Goal: Use online tool/utility

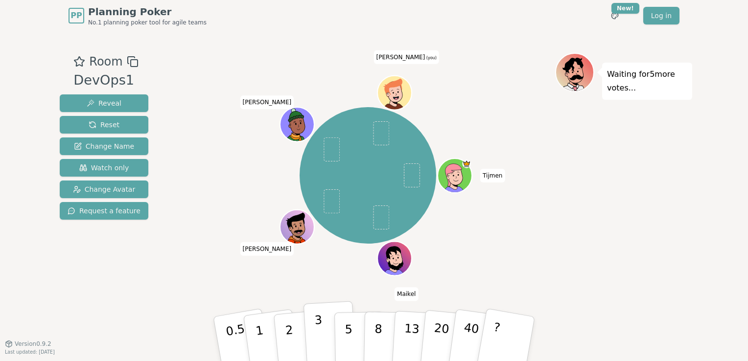
click at [317, 341] on p "3" at bounding box center [319, 339] width 11 height 53
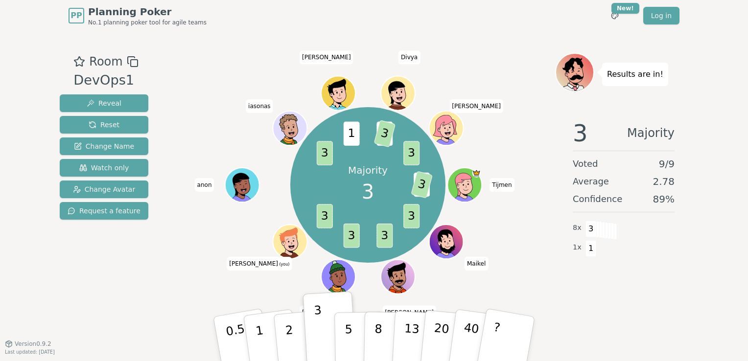
click at [587, 300] on div "3 Majority Voted 9 / 9 Average 2.78 Confidence 89 % 8 x 3 1 x 1" at bounding box center [623, 210] width 137 height 196
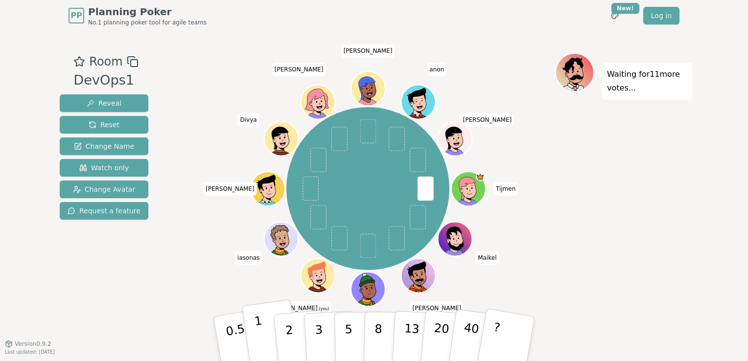
click at [259, 342] on p "1" at bounding box center [261, 340] width 15 height 53
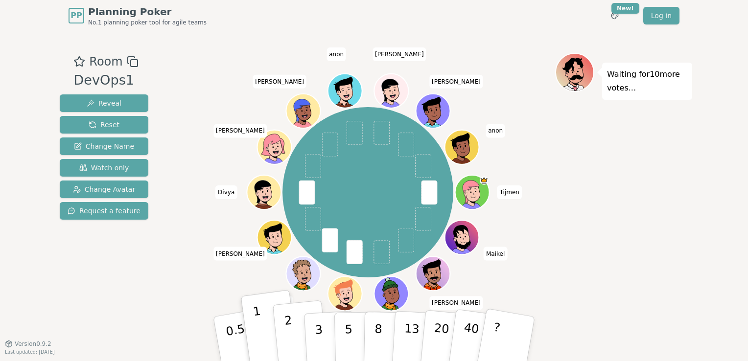
click at [289, 334] on p "2" at bounding box center [290, 340] width 13 height 53
click at [290, 325] on p "2" at bounding box center [290, 340] width 13 height 53
click at [653, 273] on div "Waiting for 10 more votes..." at bounding box center [623, 187] width 137 height 269
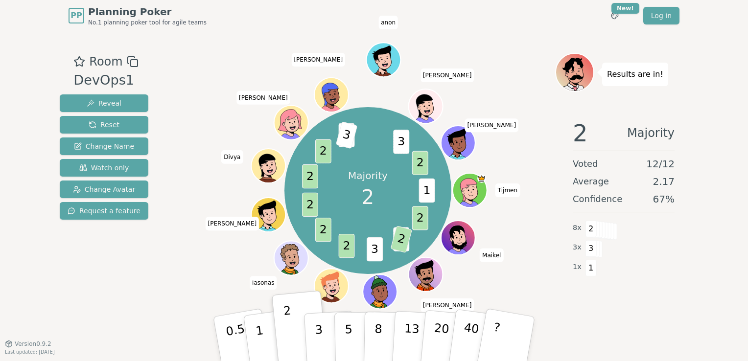
click at [186, 262] on div "Majority 2 1 2 1 2 3 2 2 2 2 2 5 3 3 2 Tijmen [PERSON_NAME] [PERSON_NAME] (you)…" at bounding box center [368, 190] width 374 height 240
click at [107, 122] on span "Reset" at bounding box center [104, 125] width 31 height 10
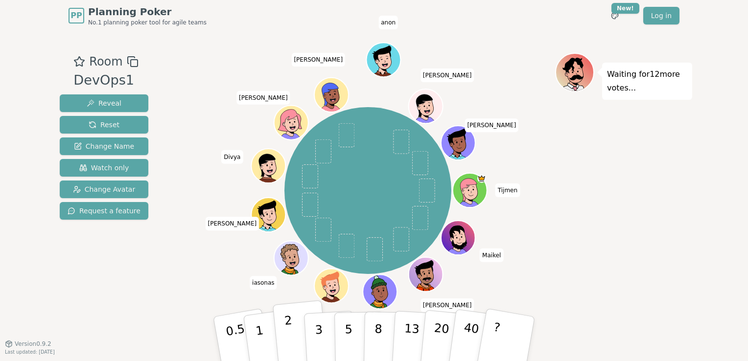
click at [288, 338] on p "2" at bounding box center [290, 340] width 13 height 53
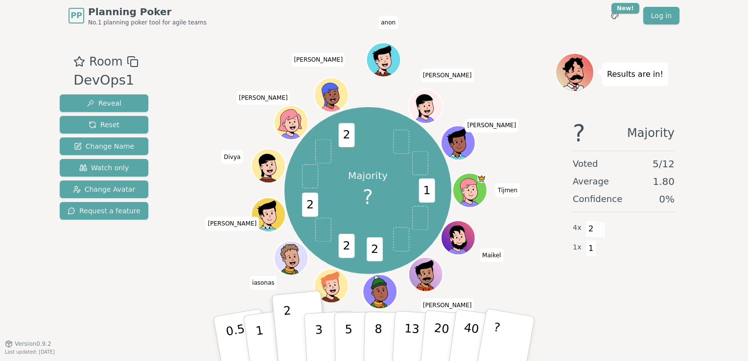
click at [149, 251] on div "Room DevOps1 Reveal Reset Change Name Watch only Change Avatar Request a featur…" at bounding box center [374, 187] width 636 height 269
